Goal: Task Accomplishment & Management: Complete application form

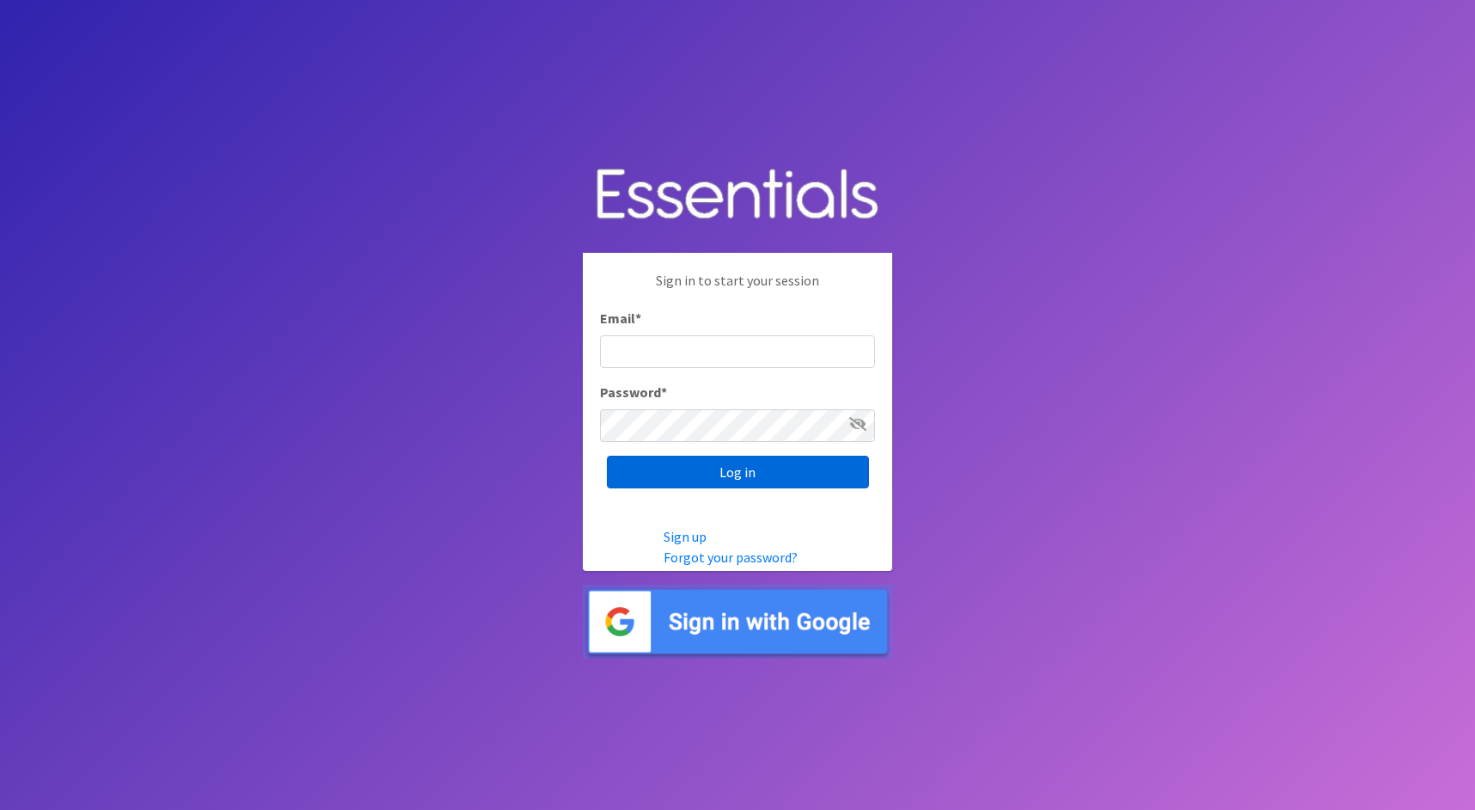
type input "[PERSON_NAME][EMAIL_ADDRESS][DOMAIN_NAME]"
click at [766, 468] on input "Log in" at bounding box center [738, 471] width 262 height 33
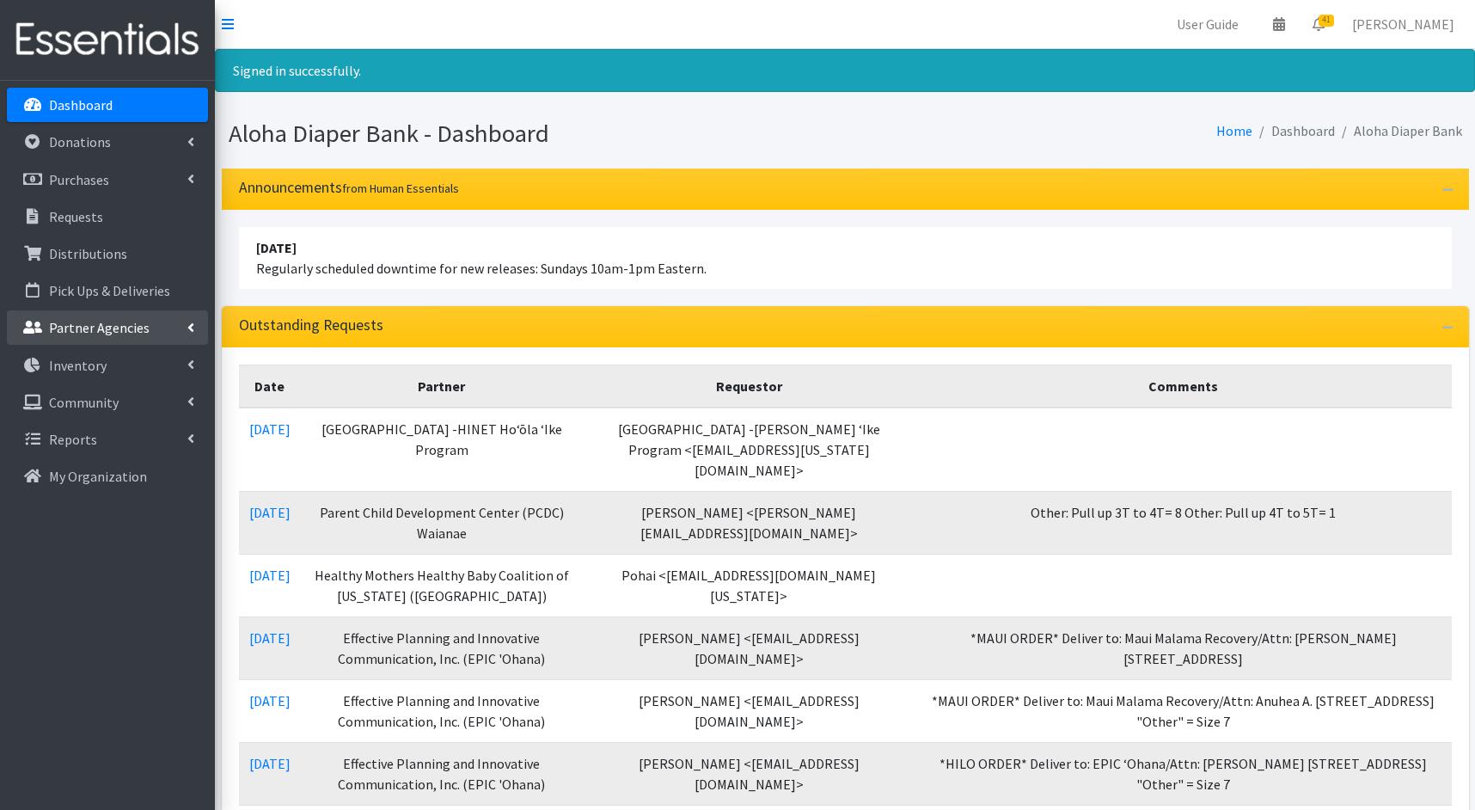
click at [107, 325] on p "Partner Agencies" at bounding box center [99, 327] width 101 height 17
click at [126, 365] on link "All Partners" at bounding box center [107, 365] width 201 height 34
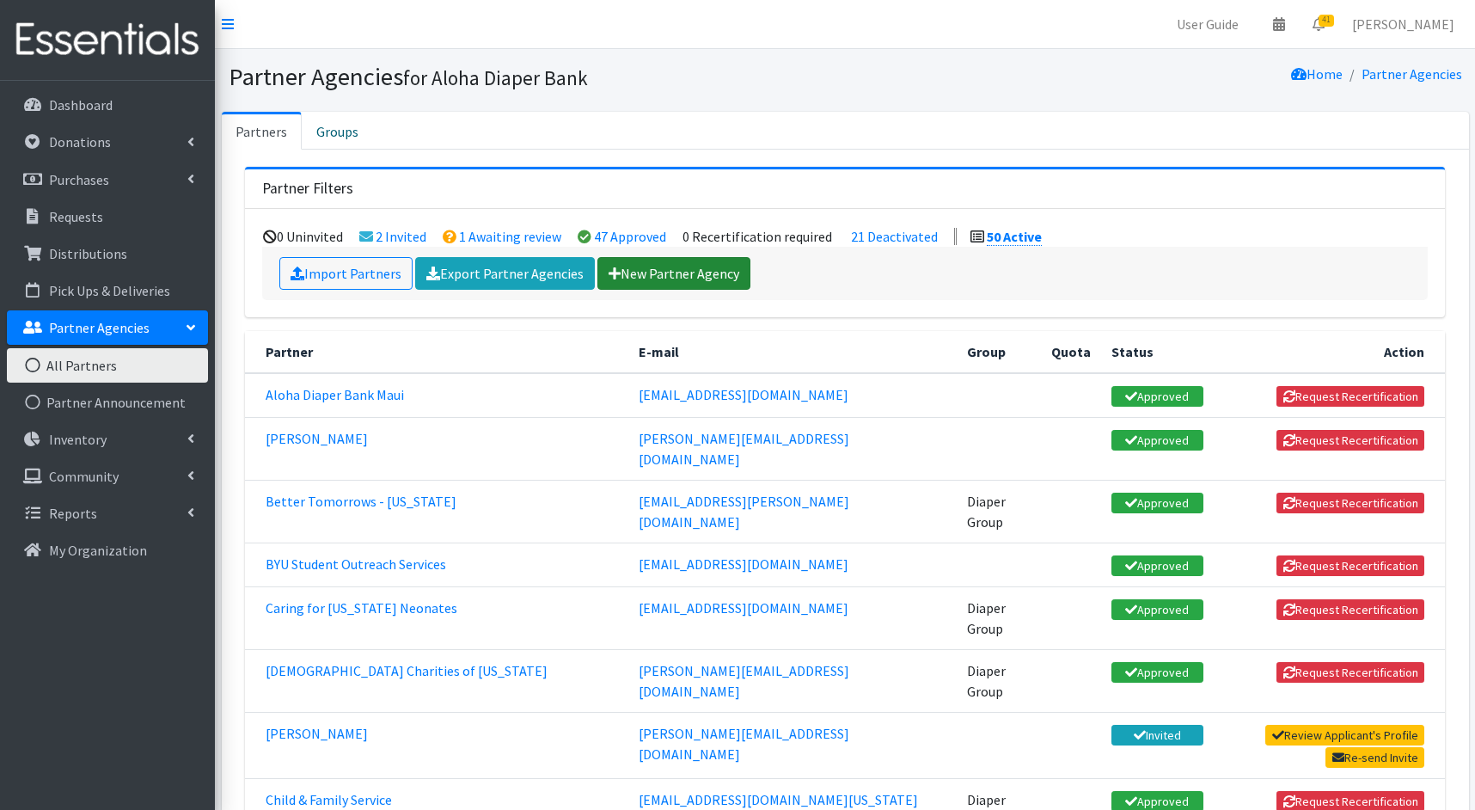
click at [708, 257] on link "New Partner Agency" at bounding box center [673, 273] width 153 height 33
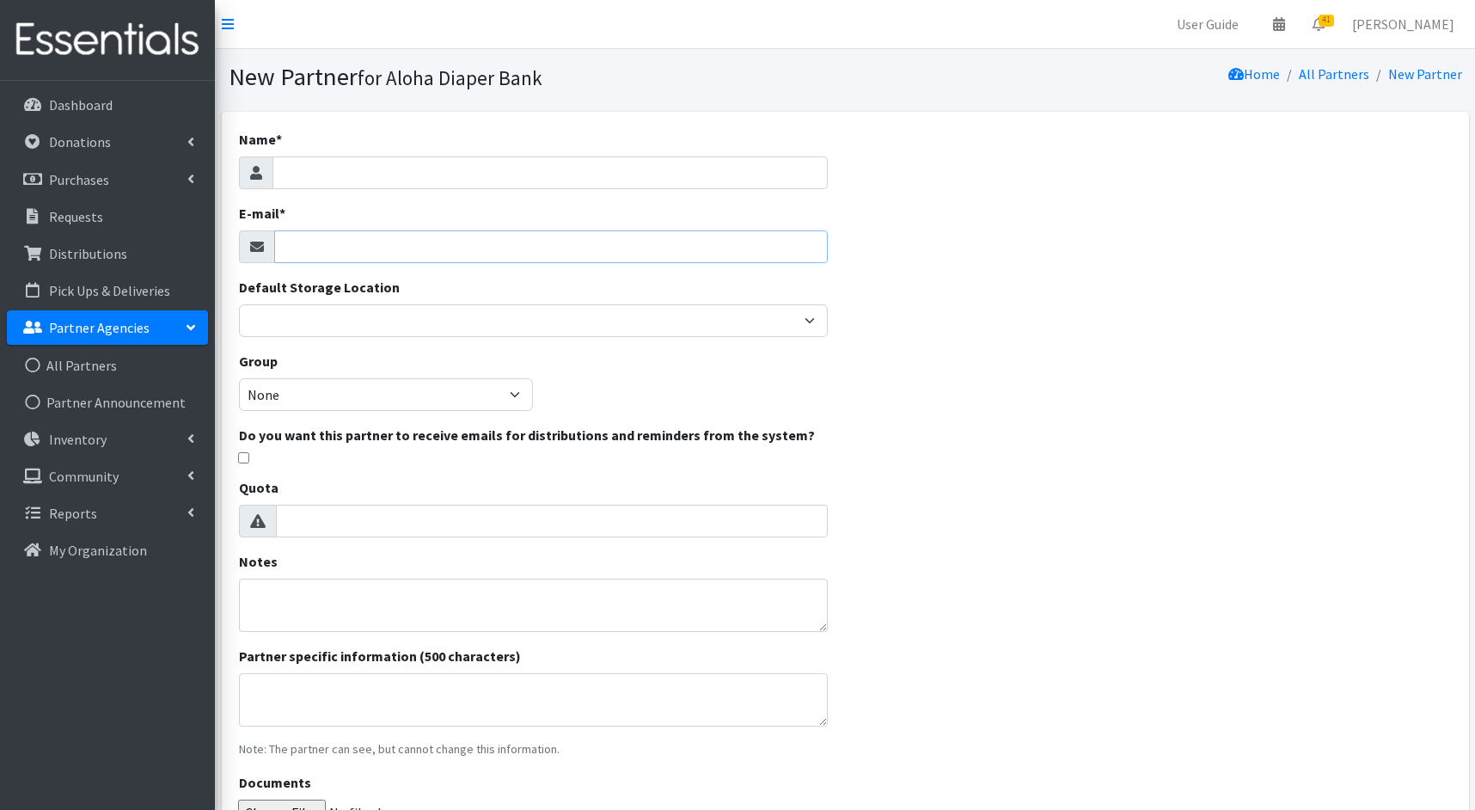
click at [602, 247] on input "E-mail *" at bounding box center [551, 246] width 554 height 33
paste input "msasada@molokaicapp.org"
type input "msasada@molokaicapp.org"
click at [629, 173] on input "Name *" at bounding box center [550, 172] width 556 height 33
click at [692, 173] on input "Name *" at bounding box center [550, 172] width 556 height 33
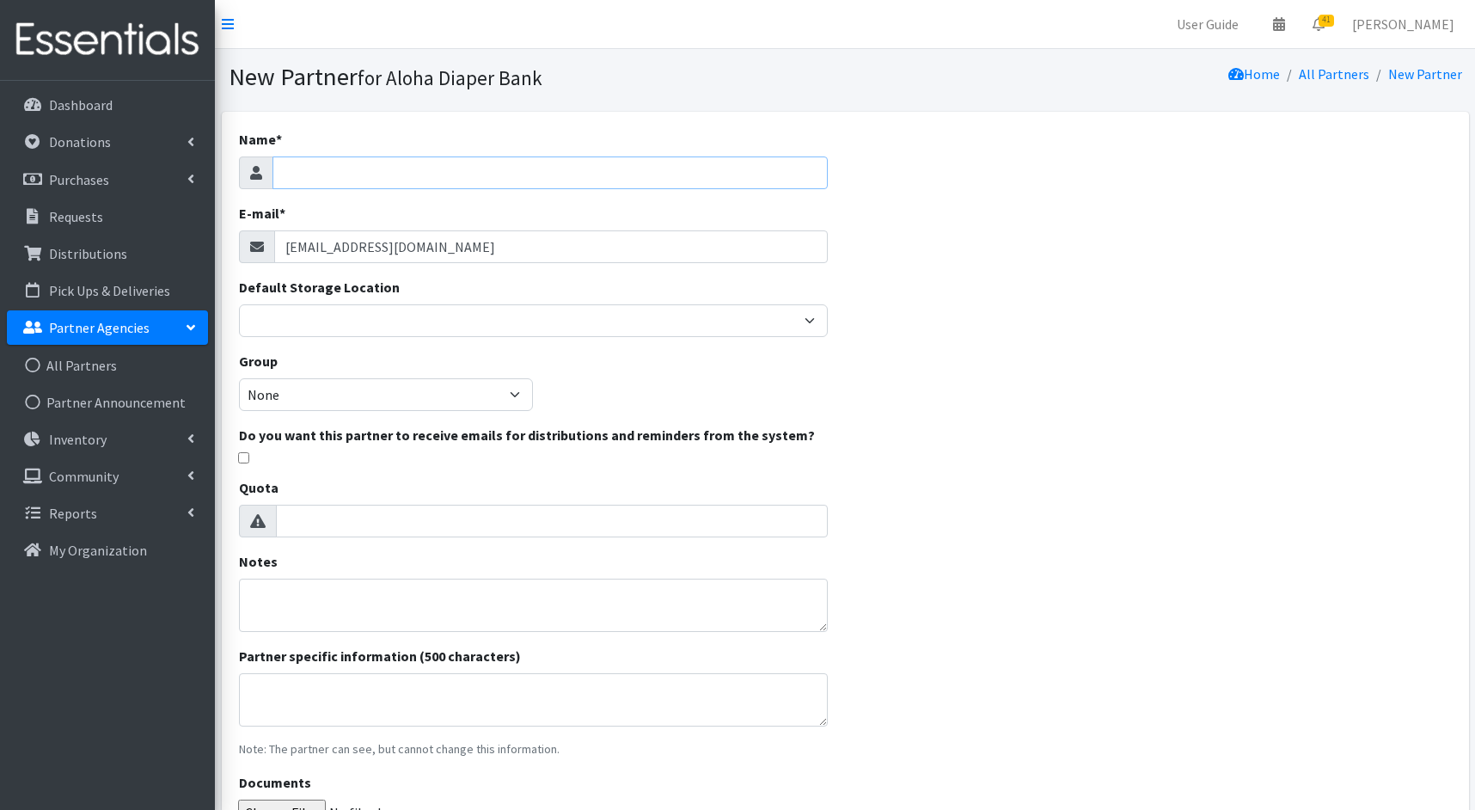
paste input "Molokai Child Abuse Prevention Pathways (MCAPP)"
type input "Molokai Child Abuse Prevention Pathways (MCAPP)"
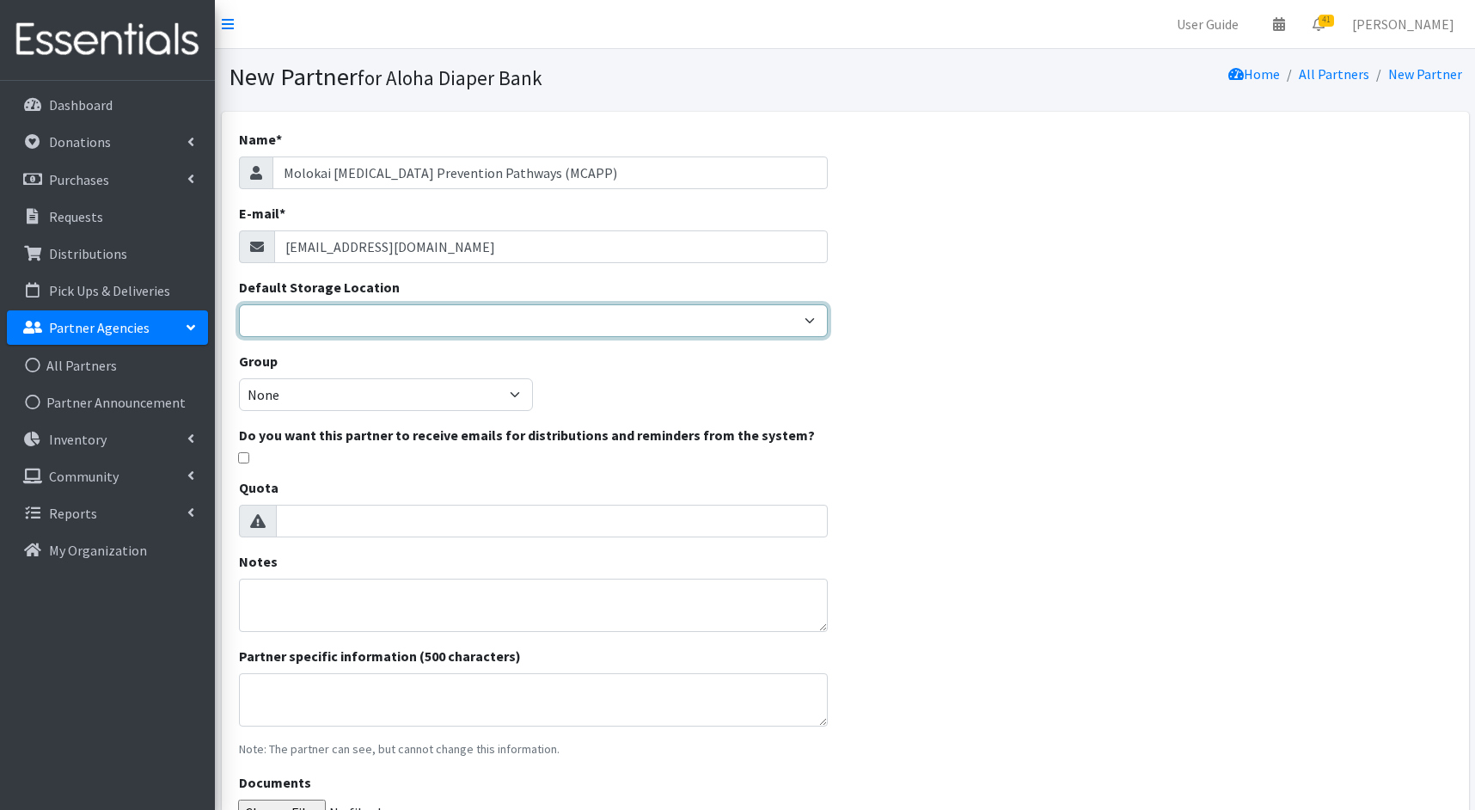
click at [490, 317] on select "Aloha Diaper Bank Windward Mall DHX KOKA Kauai MAIN Kauai Diaper Pantry Main Ma…" at bounding box center [534, 320] width 590 height 33
select select "245"
click at [239, 304] on select "Aloha Diaper Bank Windward Mall DHX KOKA Kauai MAIN Kauai Diaper Pantry Main Ma…" at bounding box center [534, 320] width 590 height 33
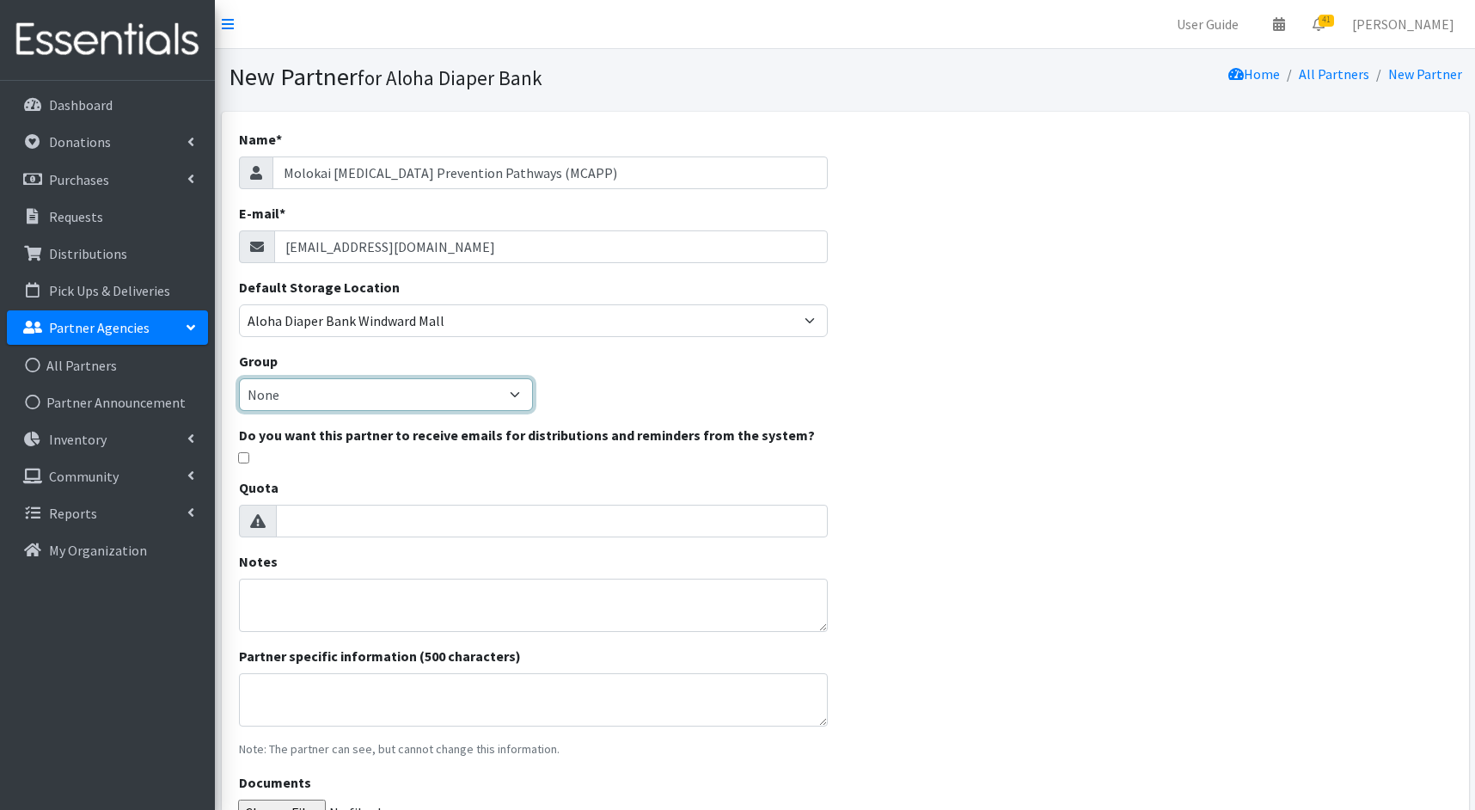
click at [486, 392] on select "None Diaper Group Potty Kits Group" at bounding box center [386, 394] width 295 height 33
select select "29"
click at [239, 378] on select "None Diaper Group Potty Kits Group" at bounding box center [386, 394] width 295 height 33
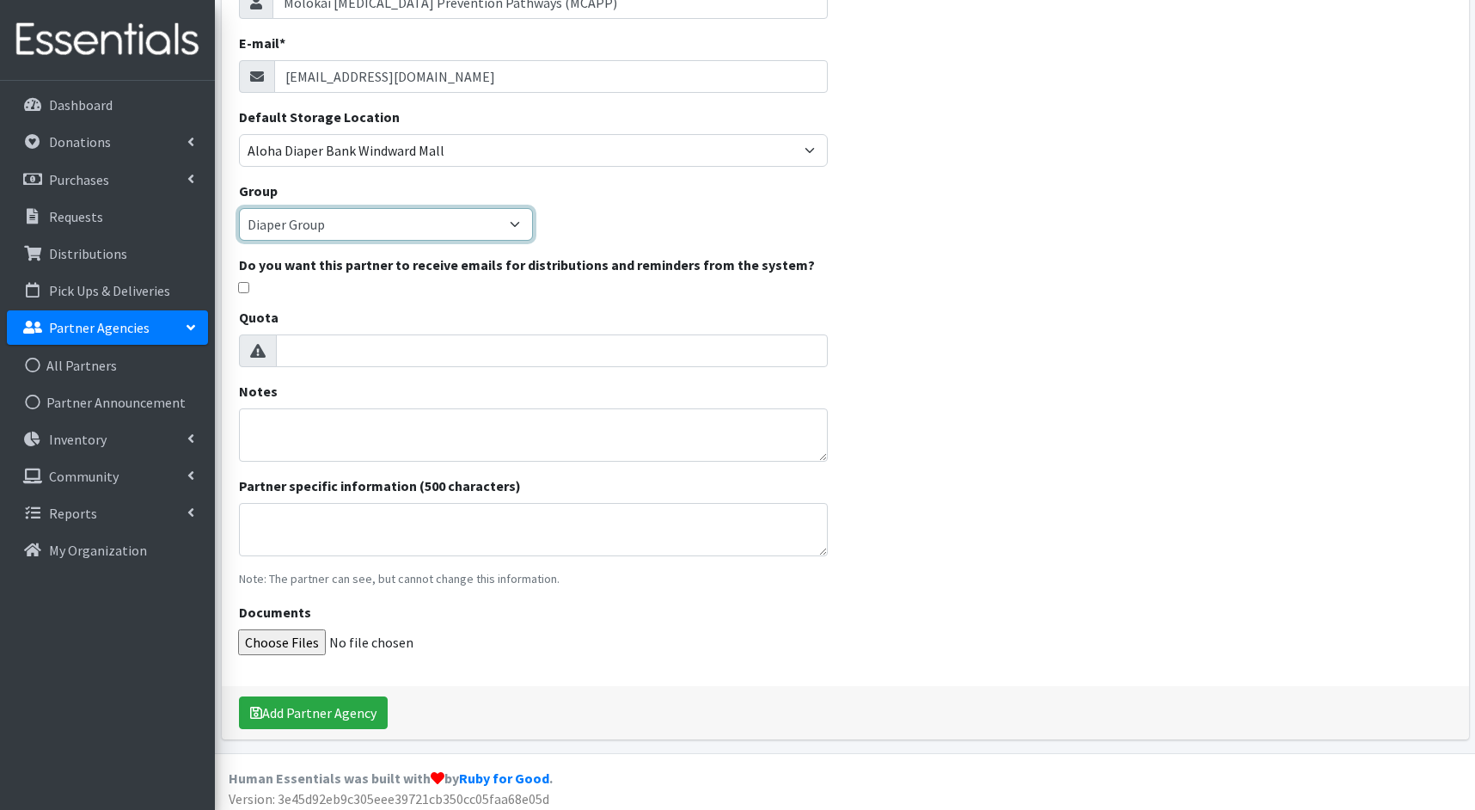
scroll to position [175, 0]
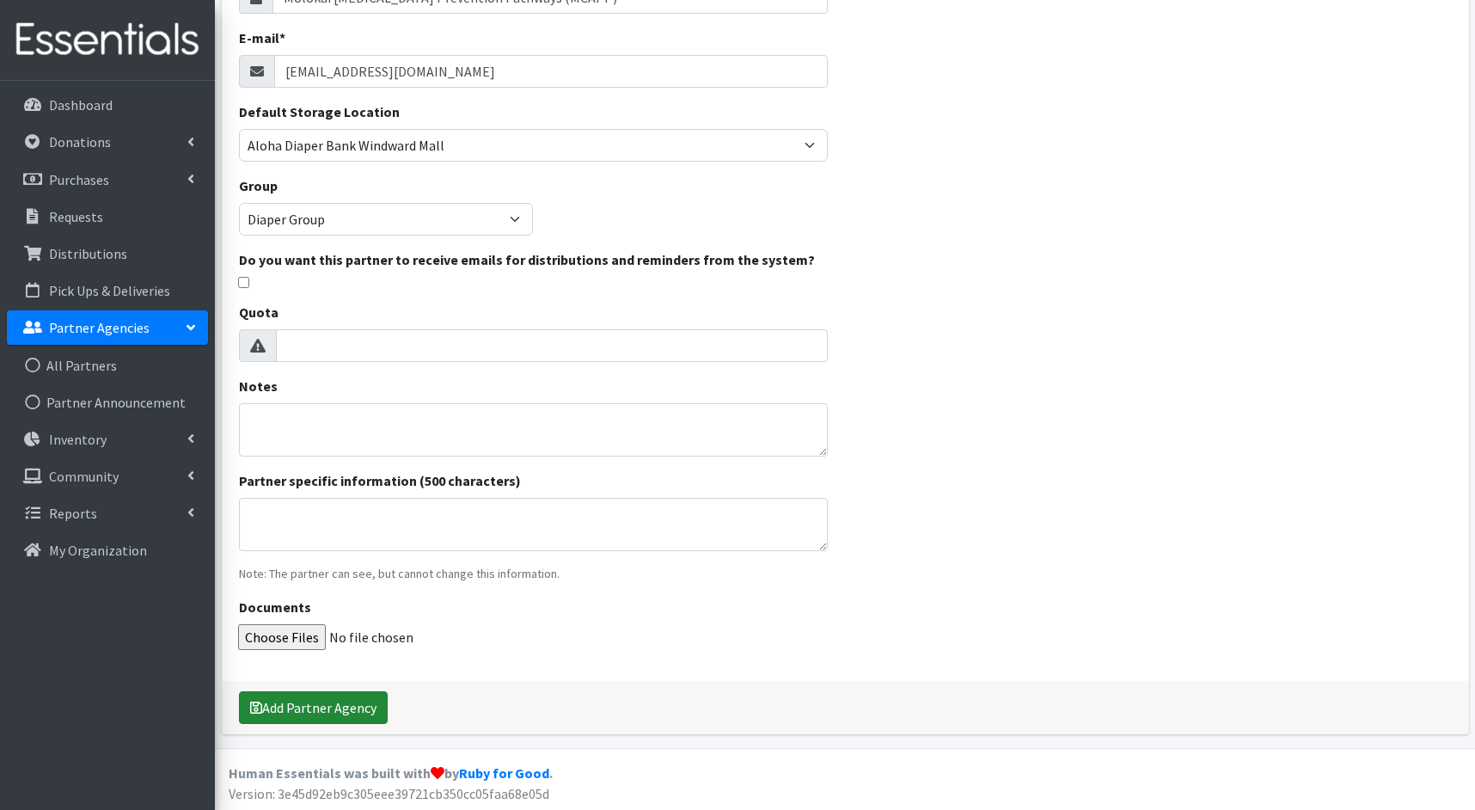
click at [351, 704] on button "Add Partner Agency" at bounding box center [313, 707] width 149 height 33
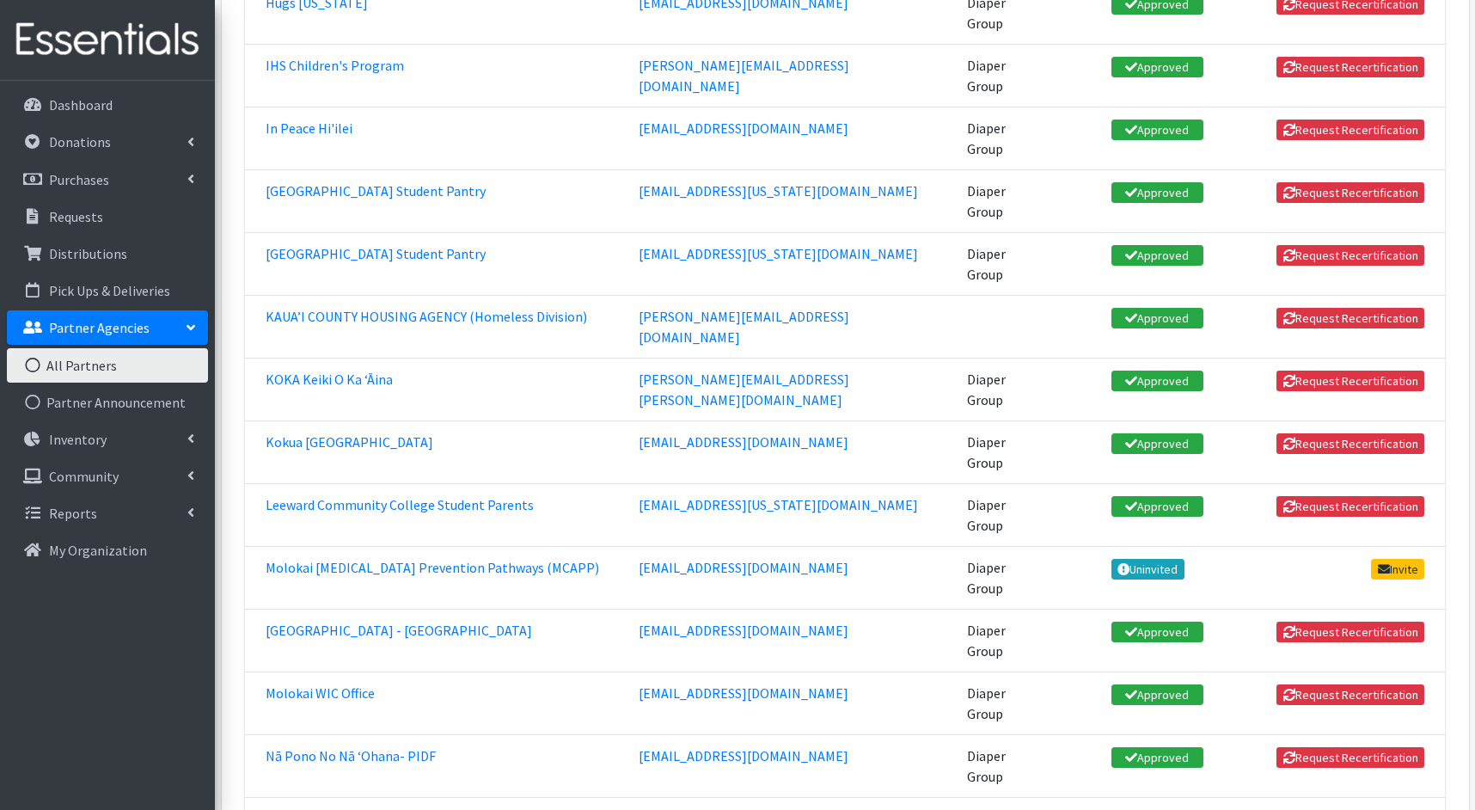
scroll to position [1839, 0]
click at [1401, 558] on link "Invite" at bounding box center [1397, 568] width 53 height 21
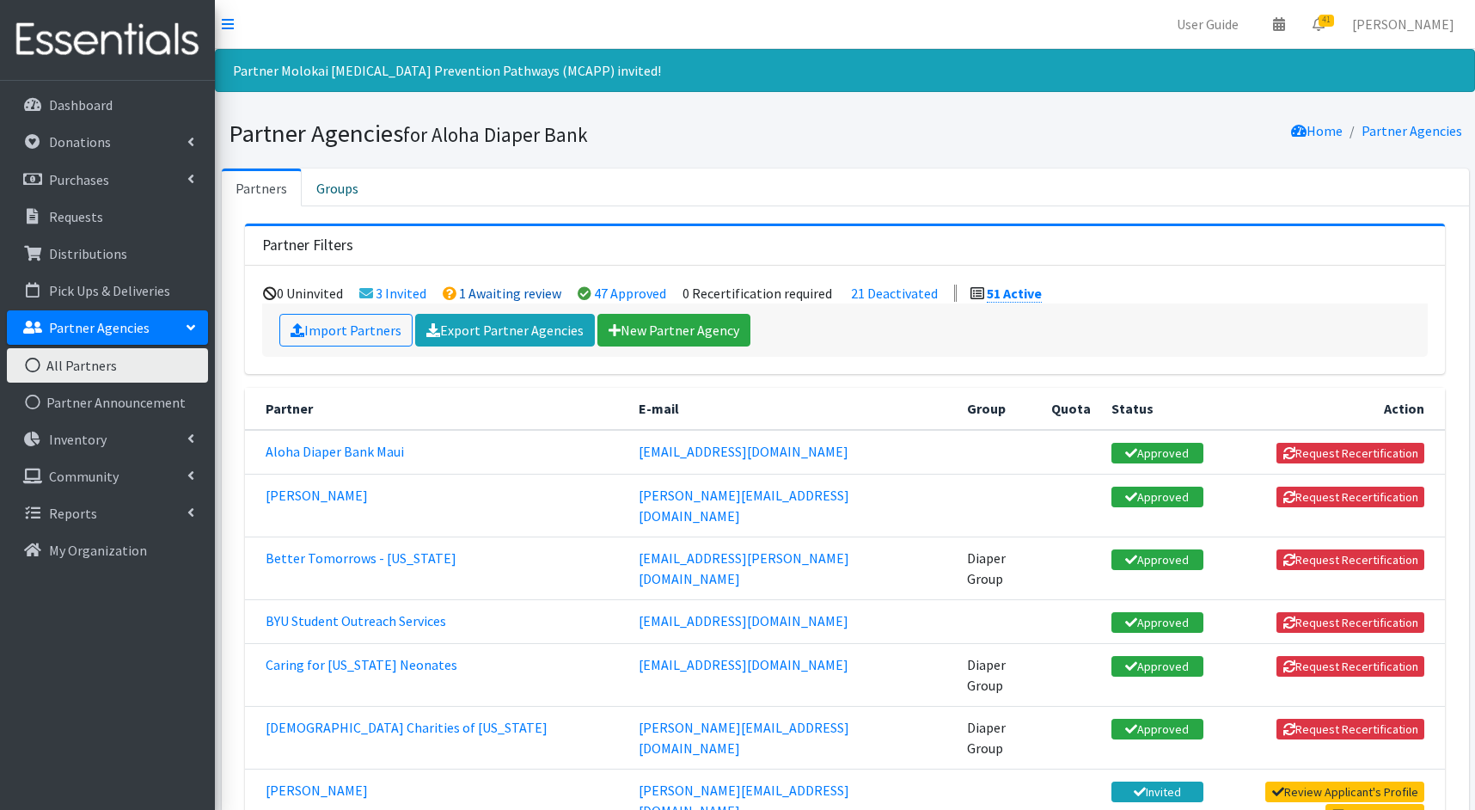
click at [528, 290] on link "1 Awaiting review" at bounding box center [510, 292] width 102 height 17
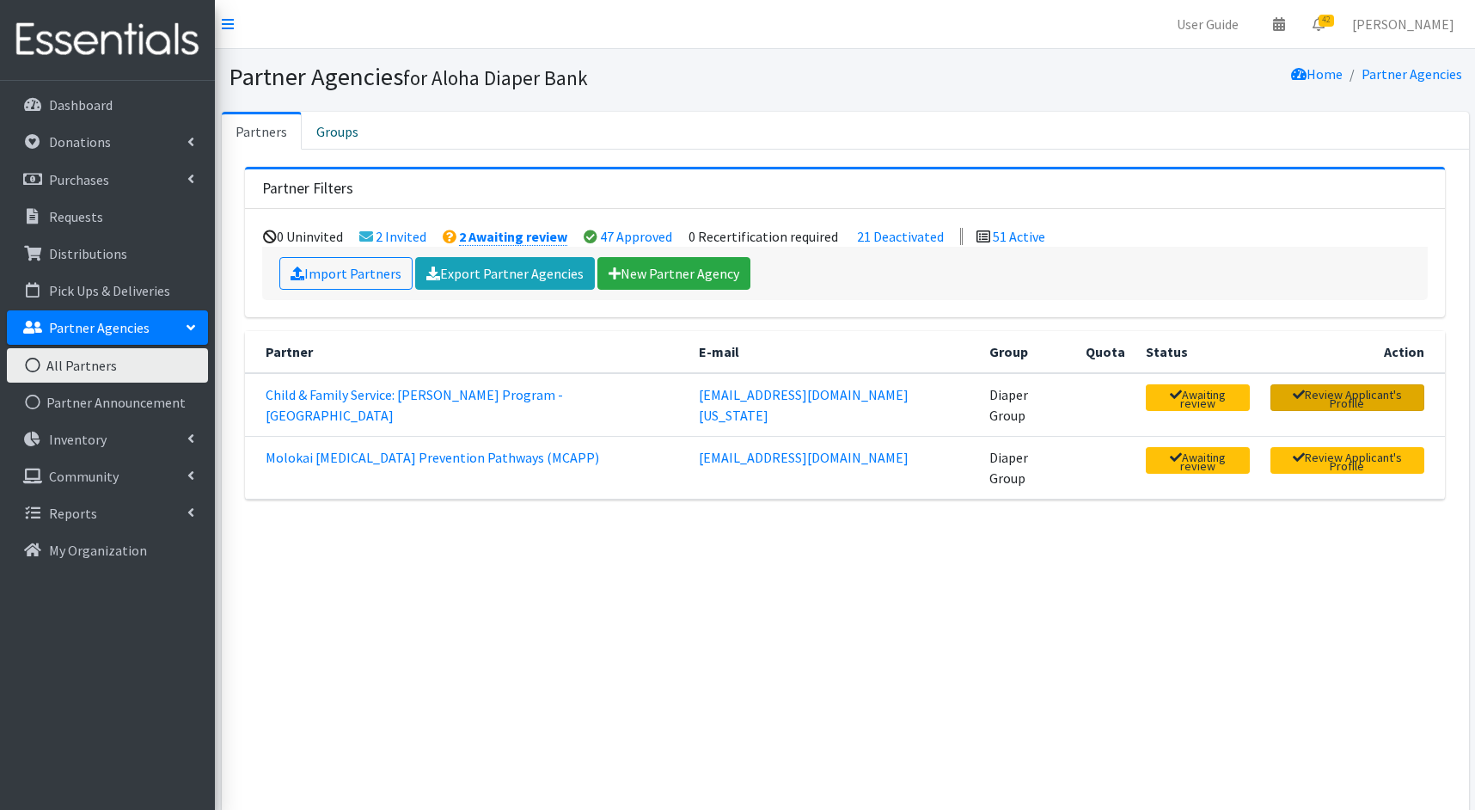
click at [1376, 393] on link "Review Applicant's Profile" at bounding box center [1347, 397] width 154 height 27
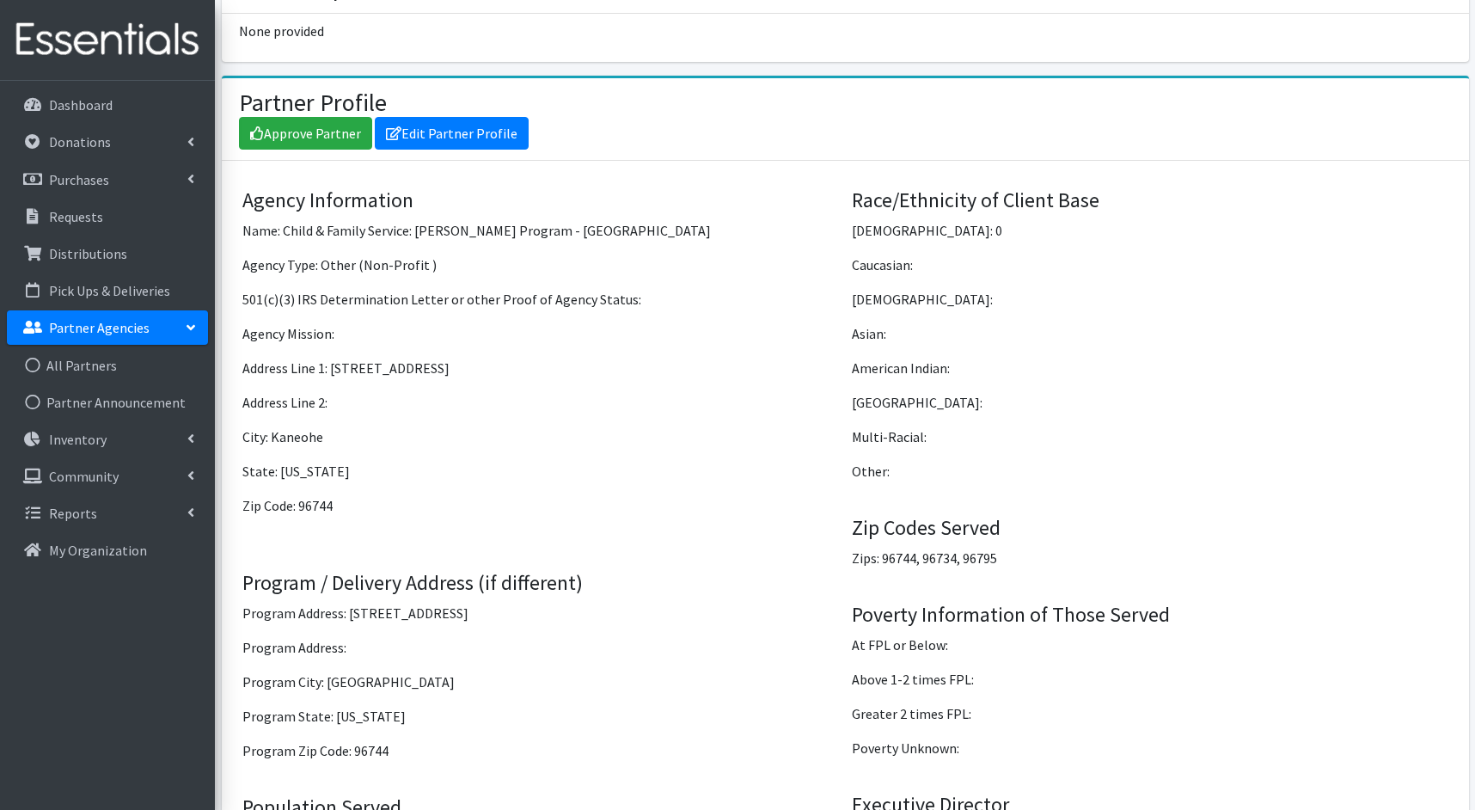
scroll to position [1252, 0]
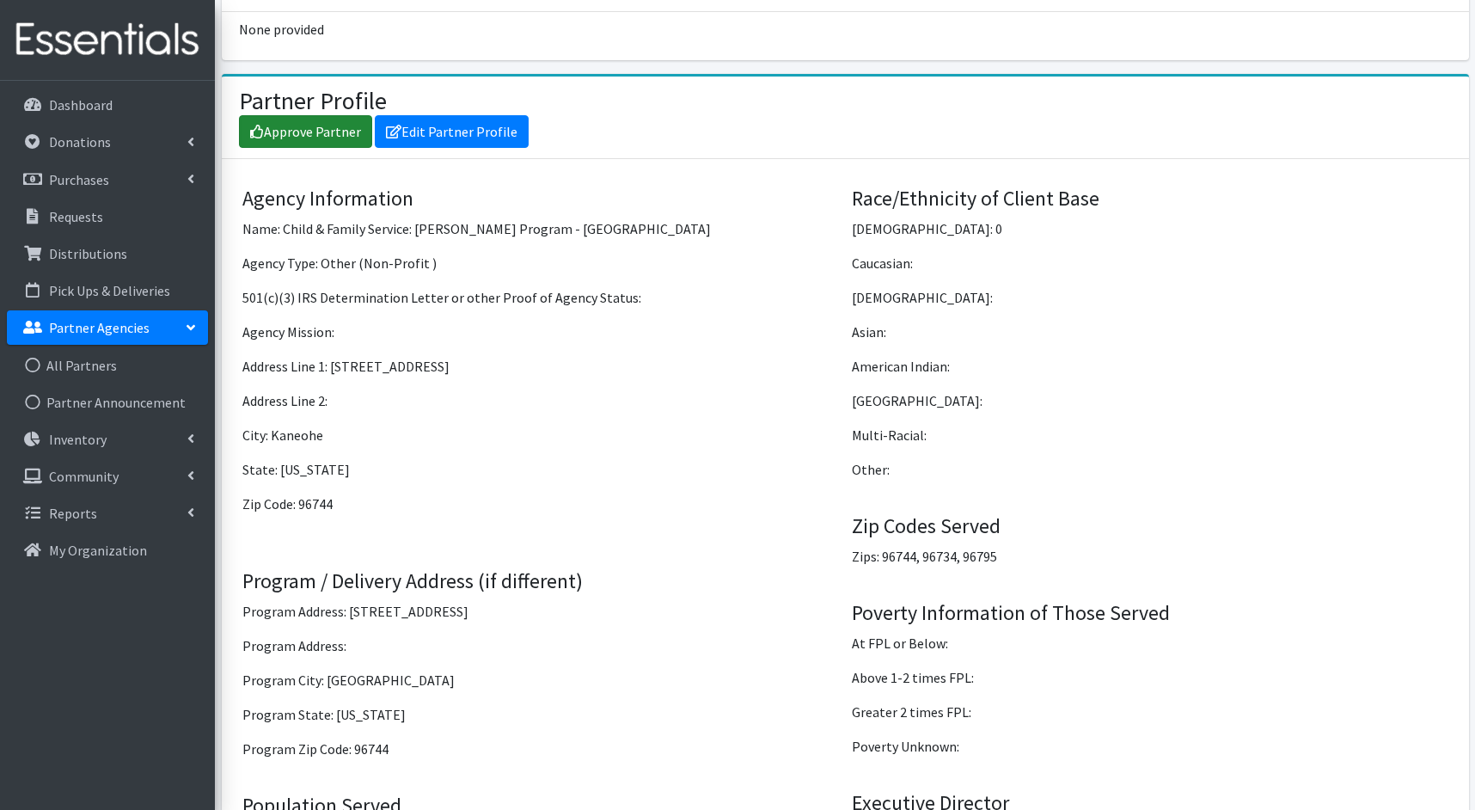
click at [284, 115] on link "Approve Partner" at bounding box center [305, 131] width 133 height 33
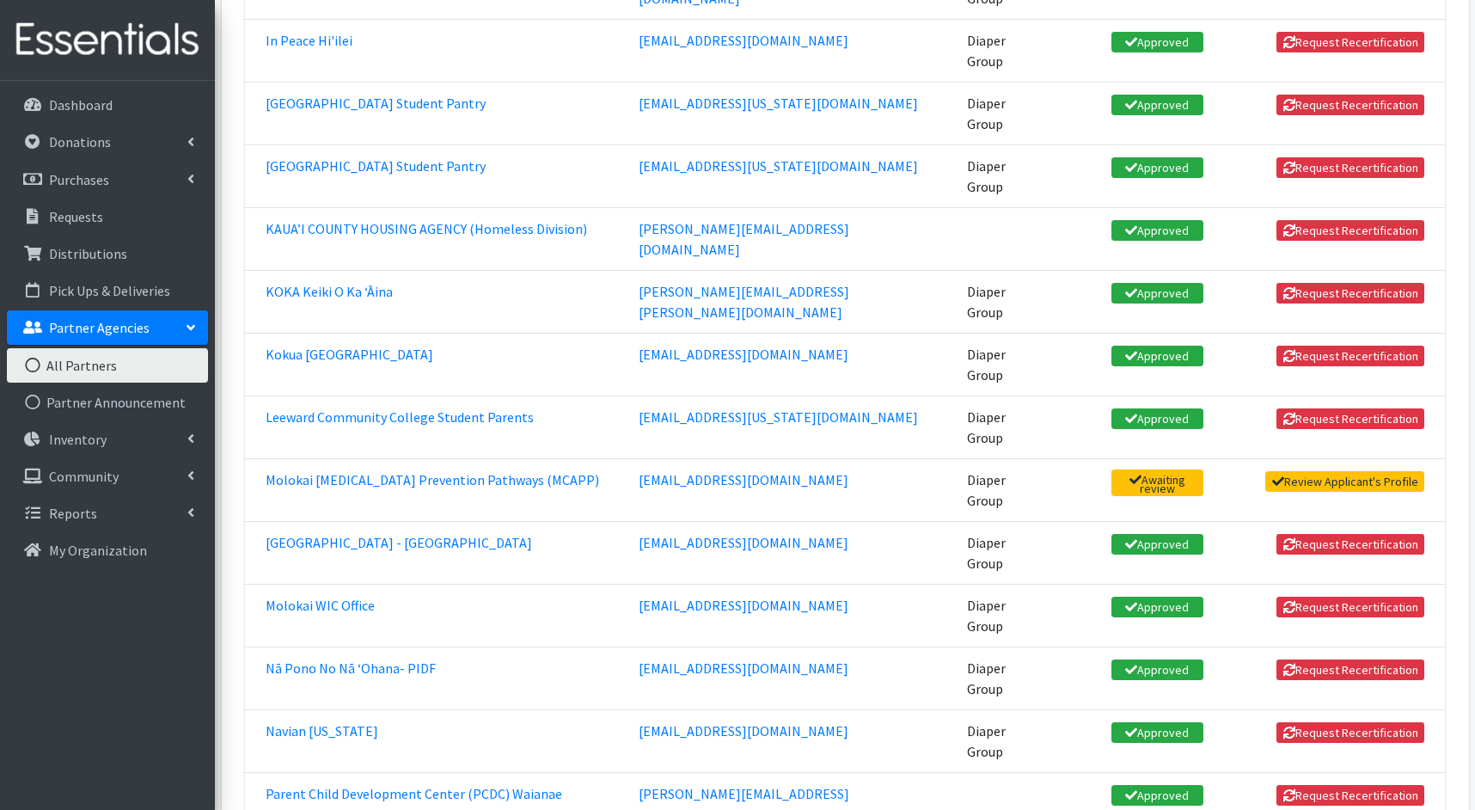
scroll to position [1927, 0]
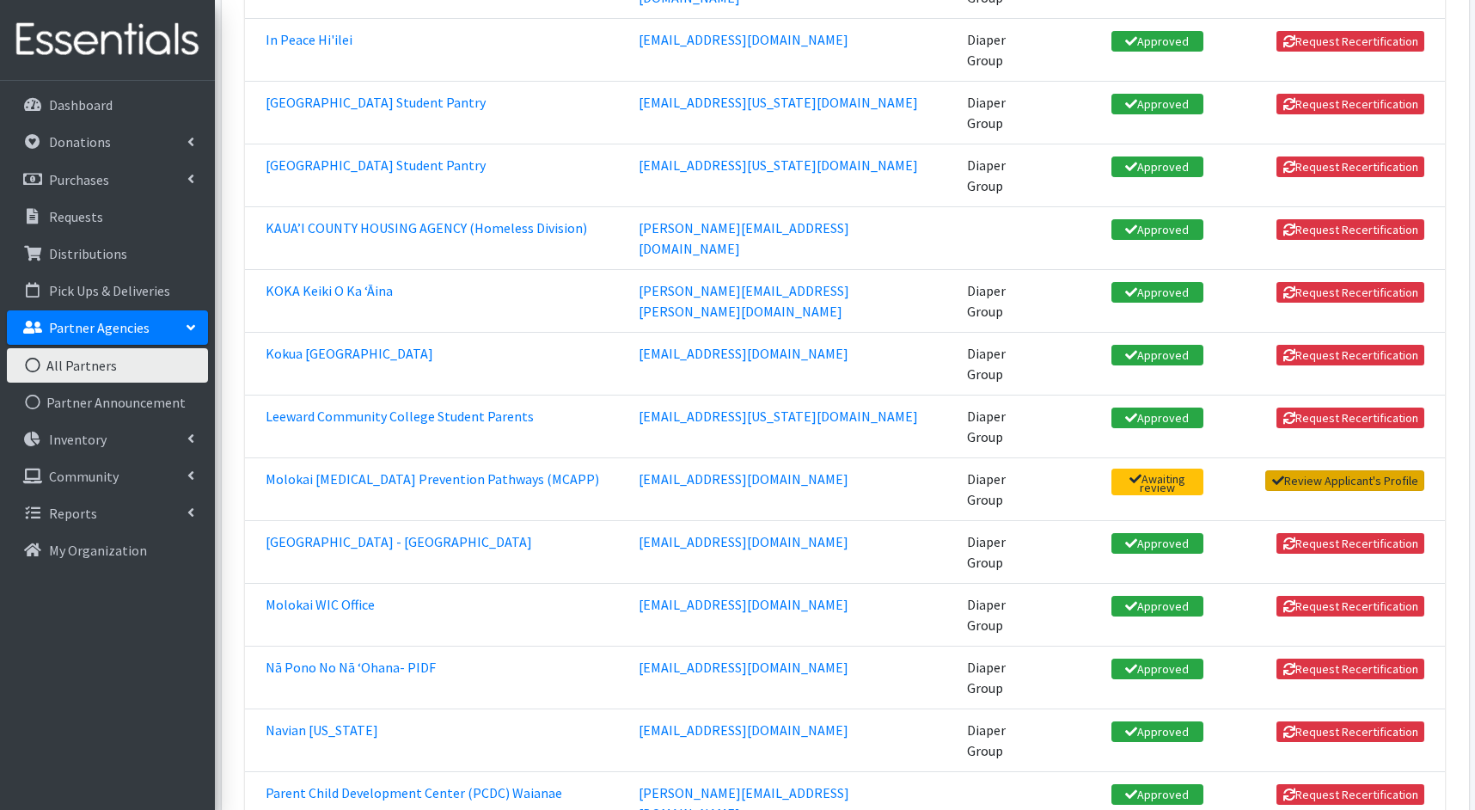
click at [1393, 470] on link "Review Applicant's Profile" at bounding box center [1344, 480] width 159 height 21
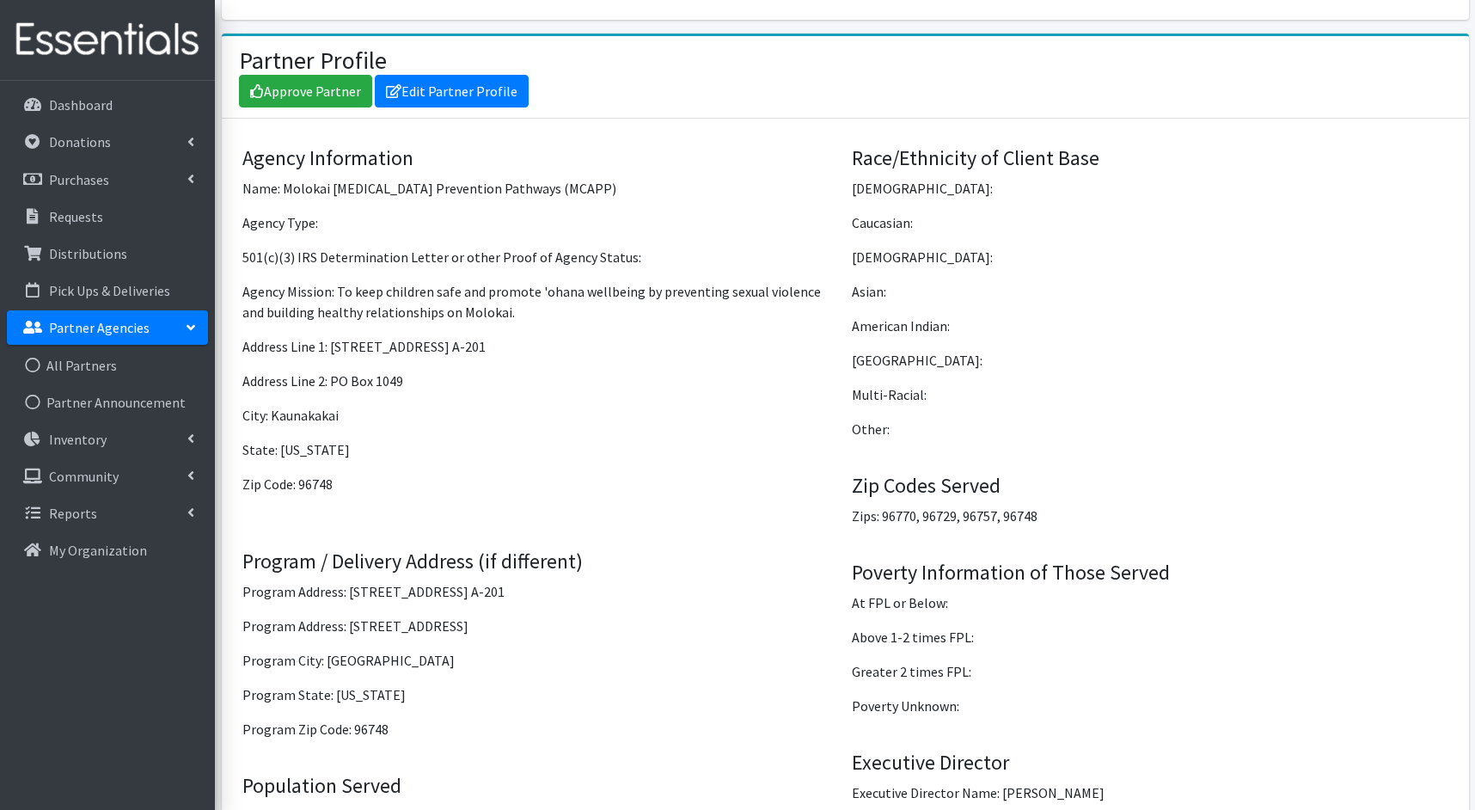
scroll to position [1218, 0]
click at [297, 74] on link "Approve Partner" at bounding box center [305, 90] width 133 height 33
